Goal: Check status: Check status

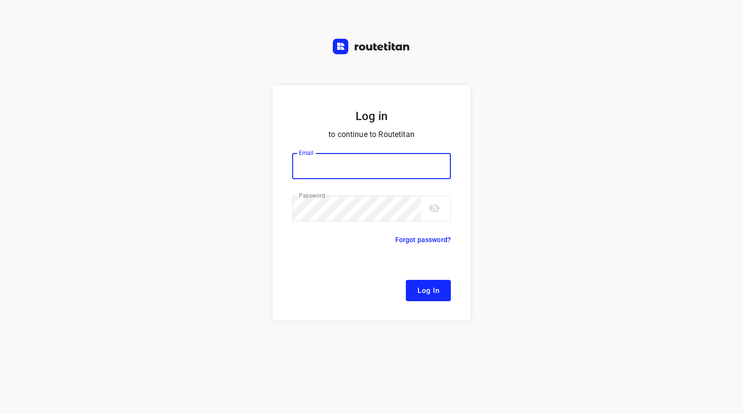
type input "[EMAIL_ADDRESS][DOMAIN_NAME]"
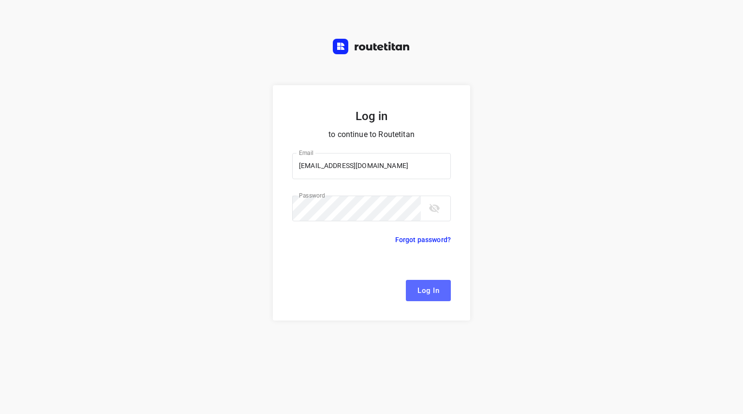
click at [424, 300] on button "Log In" at bounding box center [428, 290] width 45 height 21
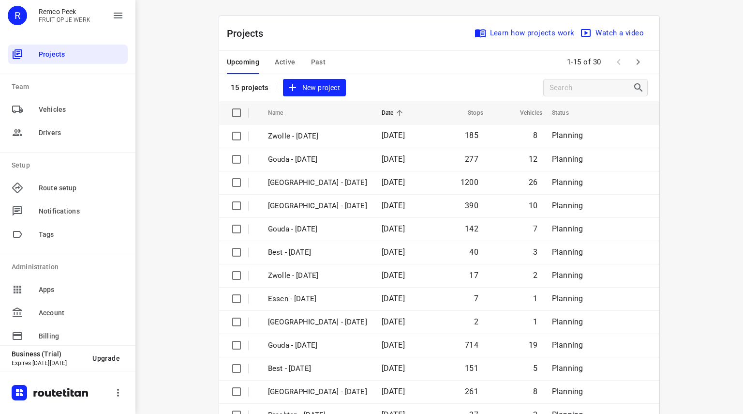
click at [296, 61] on div "Upcoming Active Past" at bounding box center [284, 62] width 114 height 23
click at [282, 60] on span "Active" at bounding box center [285, 62] width 20 height 12
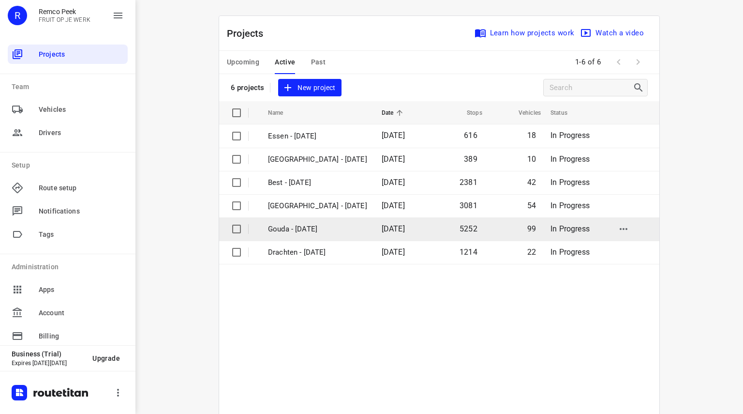
click at [285, 223] on p "Gouda - [DATE]" at bounding box center [317, 228] width 99 height 11
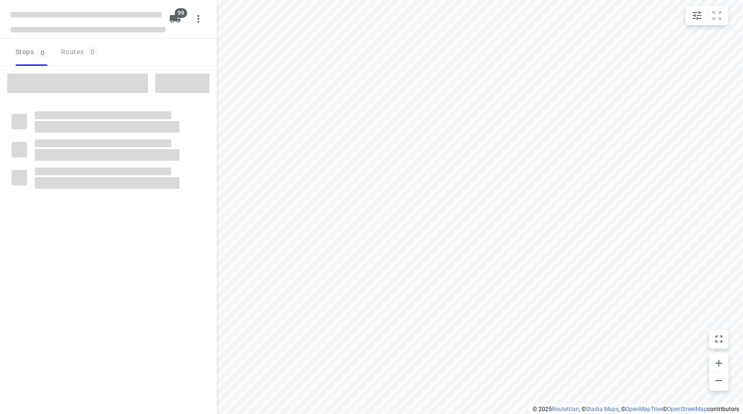
checkbox input "true"
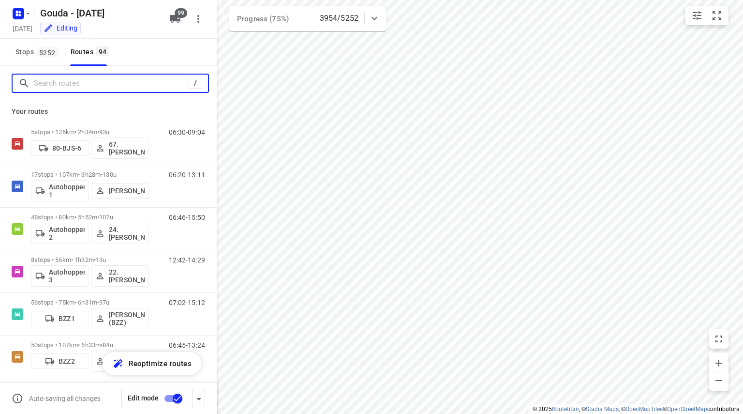
click at [130, 82] on input "Search routes" at bounding box center [111, 83] width 155 height 15
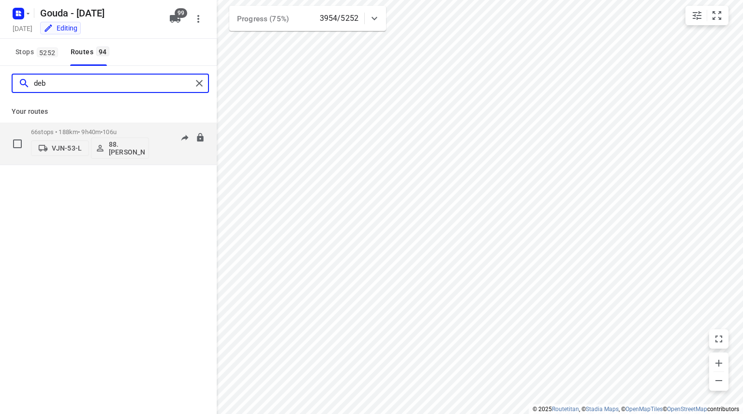
type input "deb"
click at [117, 128] on span "106u" at bounding box center [110, 131] width 14 height 7
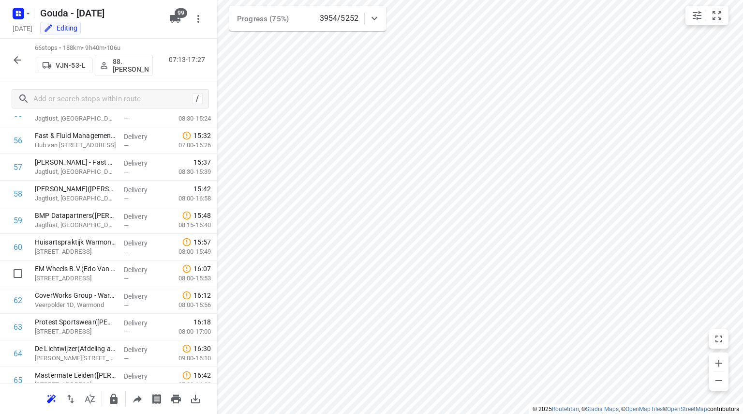
scroll to position [1500, 0]
click at [15, 57] on icon "button" at bounding box center [18, 60] width 12 height 12
